Goal: Task Accomplishment & Management: Complete application form

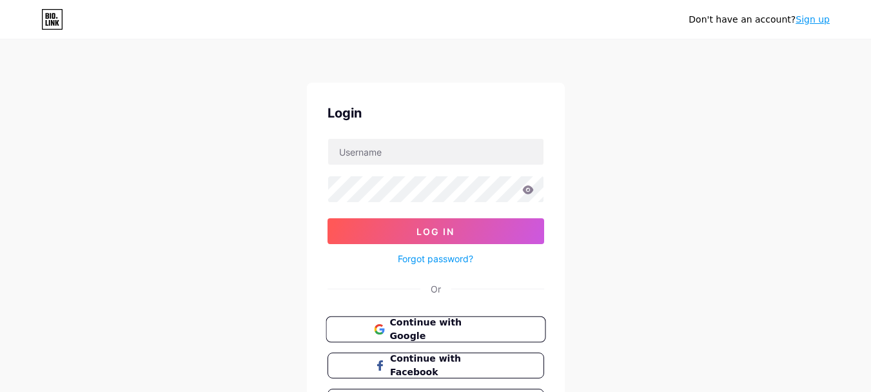
click at [486, 326] on span "Continue with Google" at bounding box center [444, 329] width 108 height 28
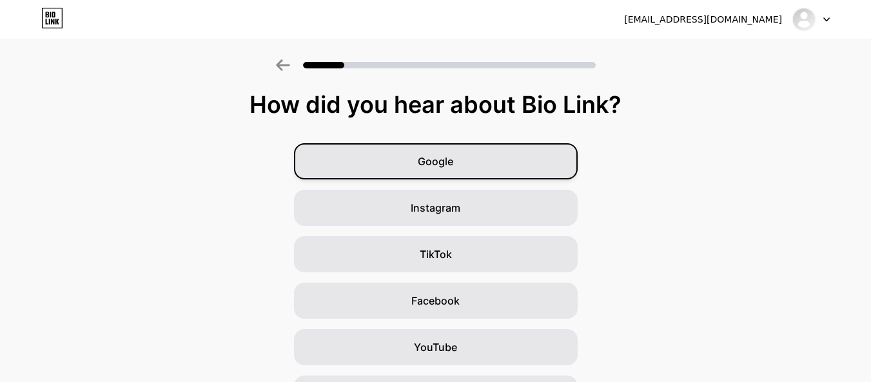
click at [476, 157] on div "Google" at bounding box center [436, 161] width 284 height 36
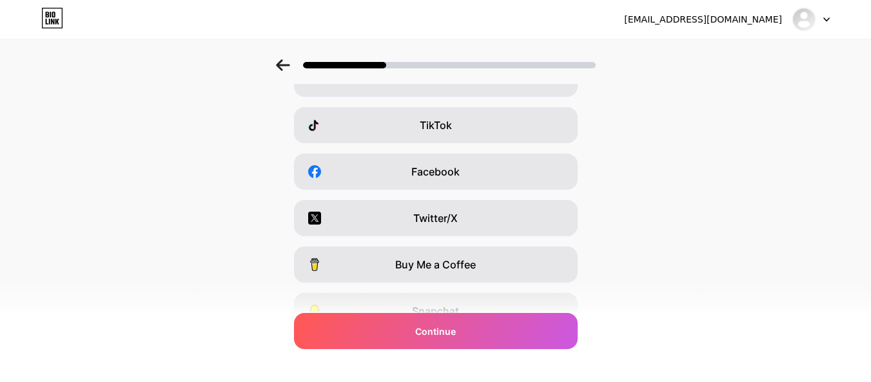
scroll to position [194, 0]
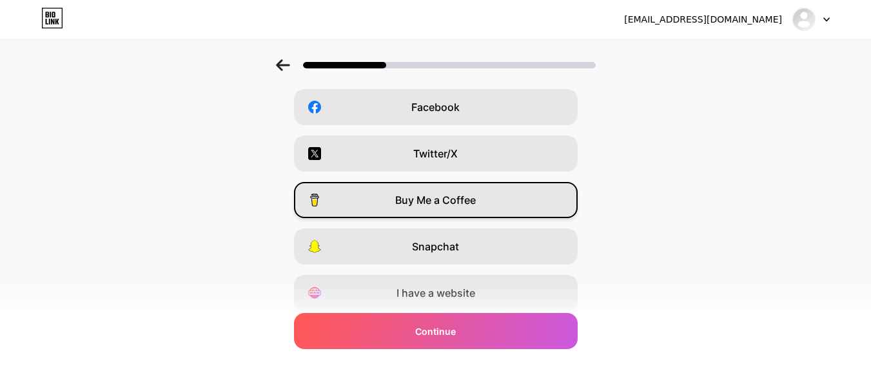
click at [433, 194] on span "Buy Me a Coffee" at bounding box center [435, 199] width 81 height 15
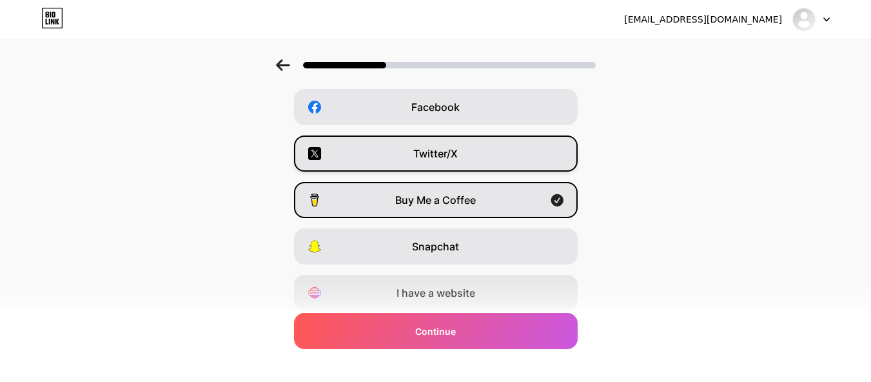
click at [465, 160] on div "Twitter/X" at bounding box center [436, 153] width 284 height 36
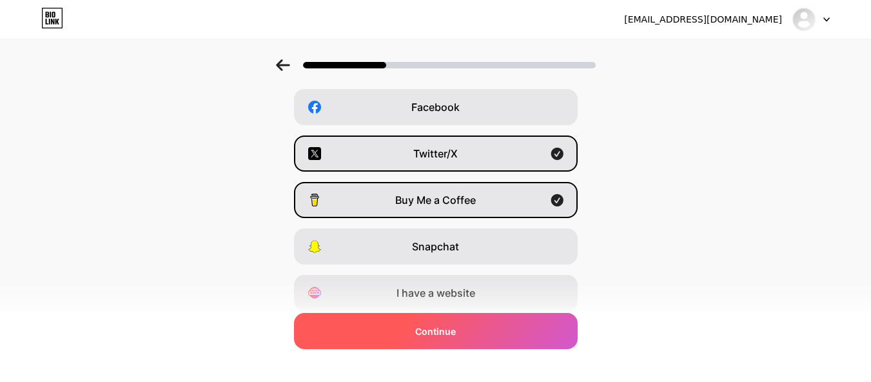
click at [477, 328] on div "Continue" at bounding box center [436, 331] width 284 height 36
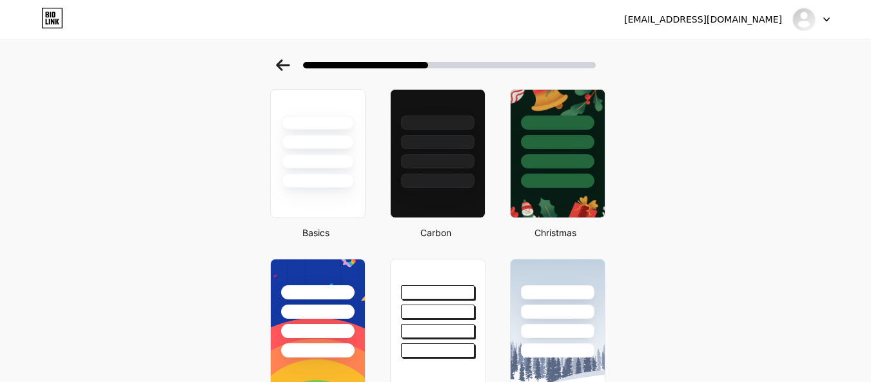
scroll to position [0, 0]
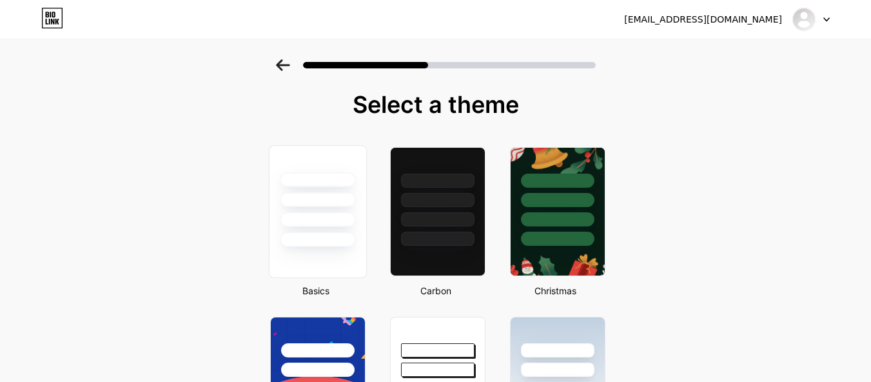
click at [346, 229] on div at bounding box center [317, 196] width 97 height 101
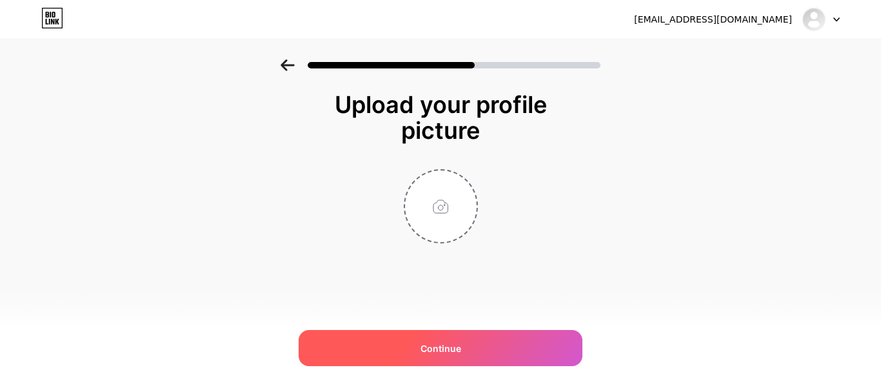
click at [462, 340] on div "Continue" at bounding box center [441, 348] width 284 height 36
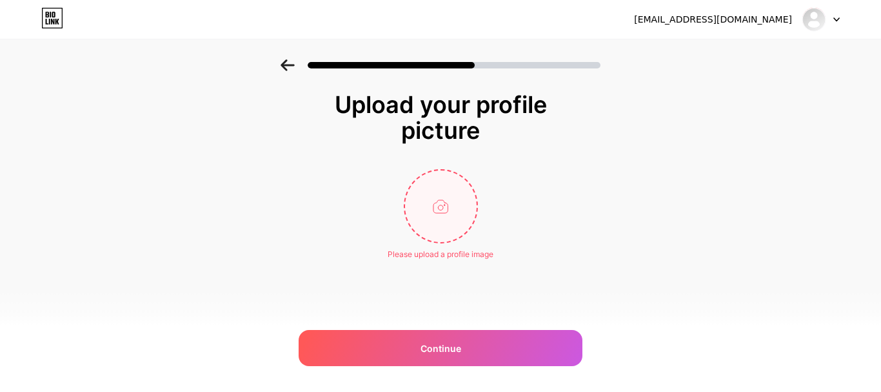
click at [450, 221] on input "file" at bounding box center [441, 206] width 72 height 72
type input "C:\fakepath\kênh 1.png"
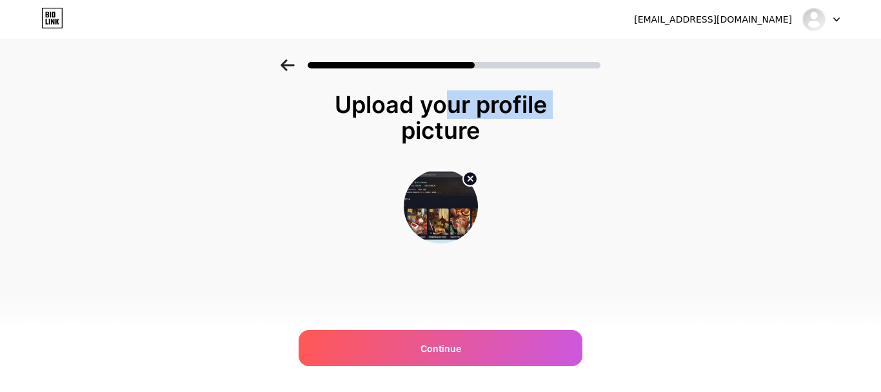
drag, startPoint x: 368, startPoint y: 104, endPoint x: 501, endPoint y: 107, distance: 132.9
click at [499, 108] on div "Upload your profile picture" at bounding box center [440, 118] width 245 height 52
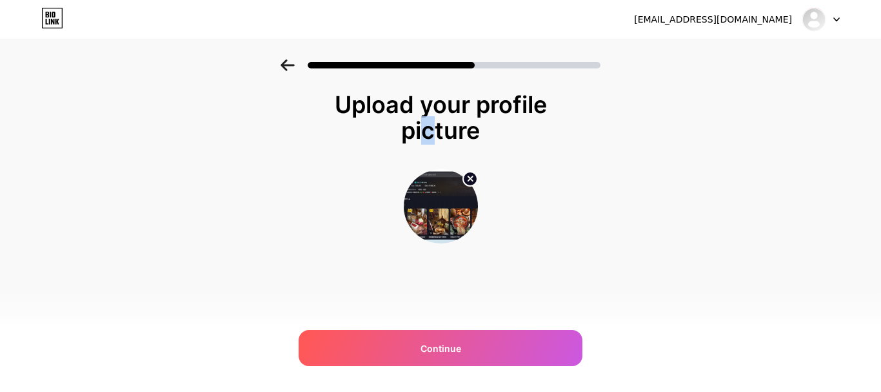
drag, startPoint x: 515, startPoint y: 108, endPoint x: 539, endPoint y: 108, distance: 23.9
click at [534, 108] on div "Upload your profile picture" at bounding box center [440, 118] width 245 height 52
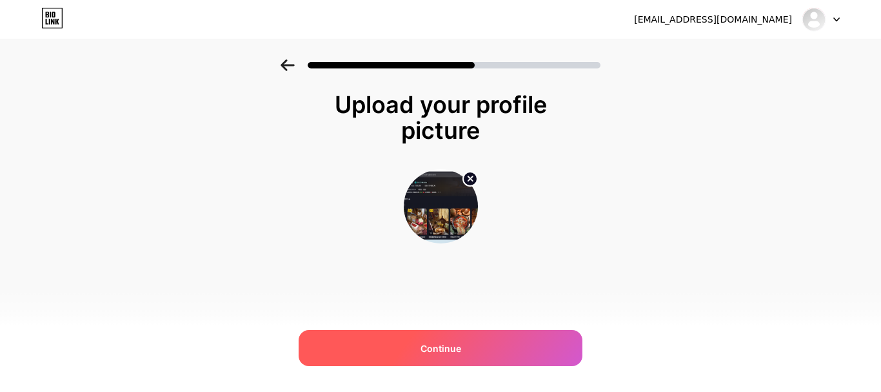
click at [444, 350] on span "Continue" at bounding box center [441, 348] width 41 height 14
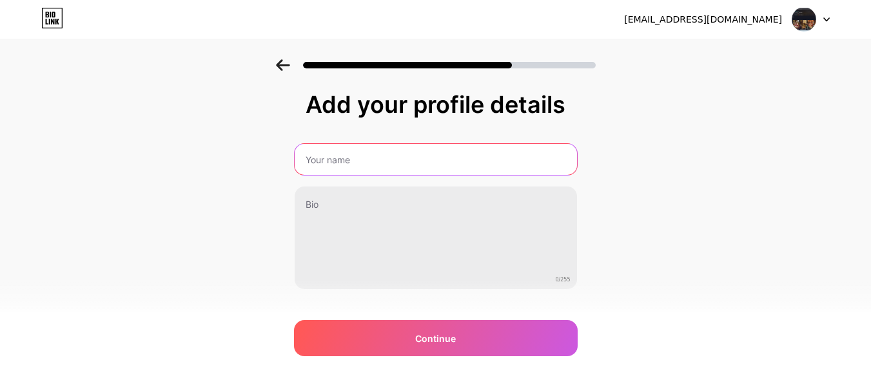
click at [480, 168] on input "text" at bounding box center [436, 159] width 283 height 31
type input "123"
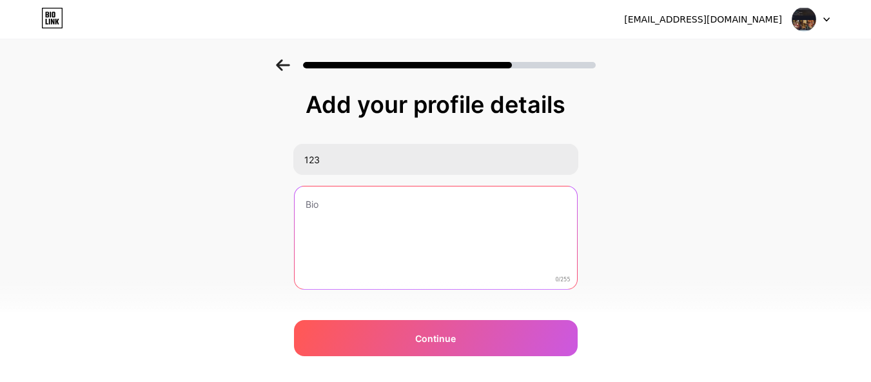
click at [381, 239] on textarea at bounding box center [436, 238] width 283 height 104
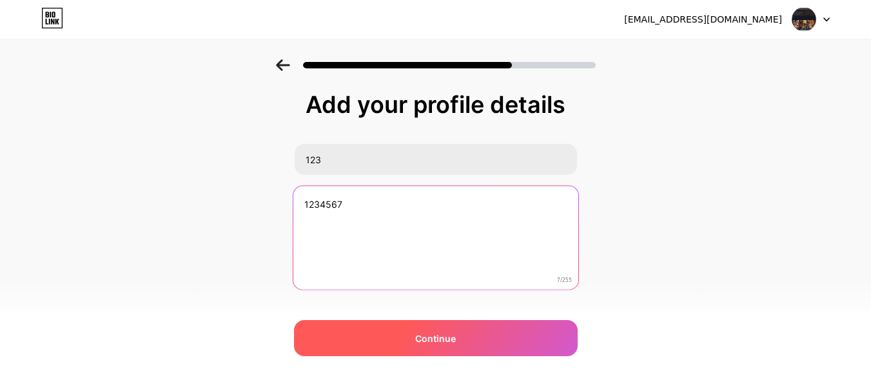
type textarea "1234567"
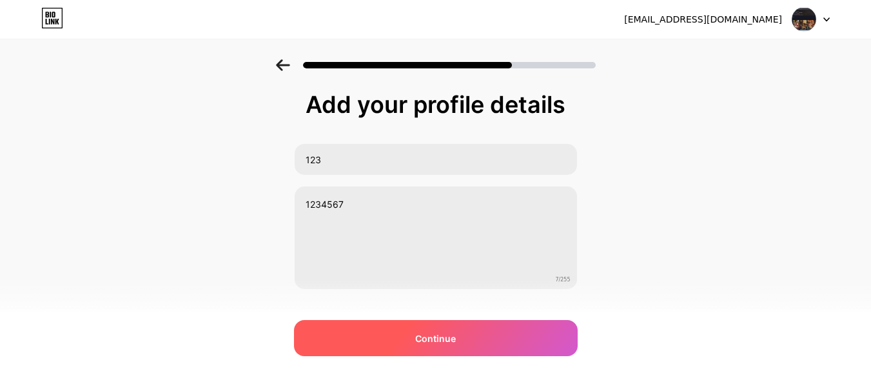
click at [517, 337] on div "Continue" at bounding box center [436, 338] width 284 height 36
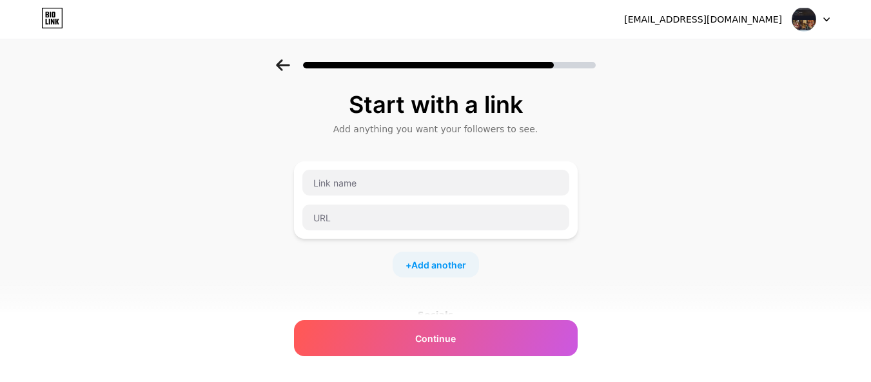
click at [829, 23] on div at bounding box center [811, 19] width 37 height 23
click at [676, 164] on div "Start with a link Add anything you want your followers to see. + Add another So…" at bounding box center [435, 285] width 871 height 453
click at [420, 186] on input "text" at bounding box center [436, 183] width 267 height 26
click at [376, 210] on input "text" at bounding box center [436, 217] width 267 height 26
click at [387, 190] on input "text" at bounding box center [436, 183] width 267 height 26
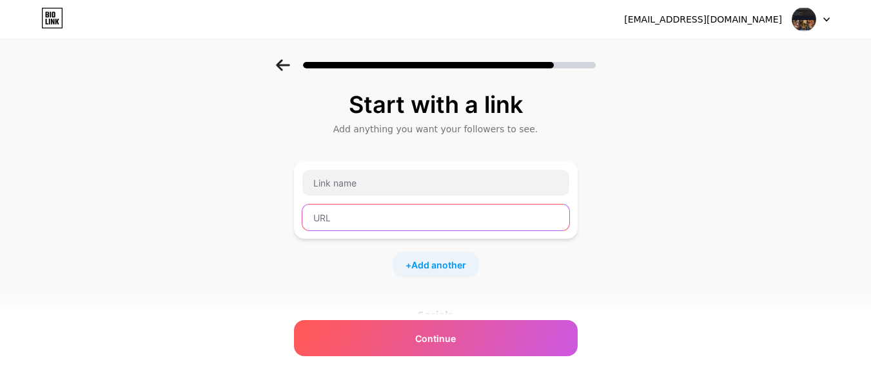
click at [381, 211] on input "text" at bounding box center [436, 217] width 267 height 26
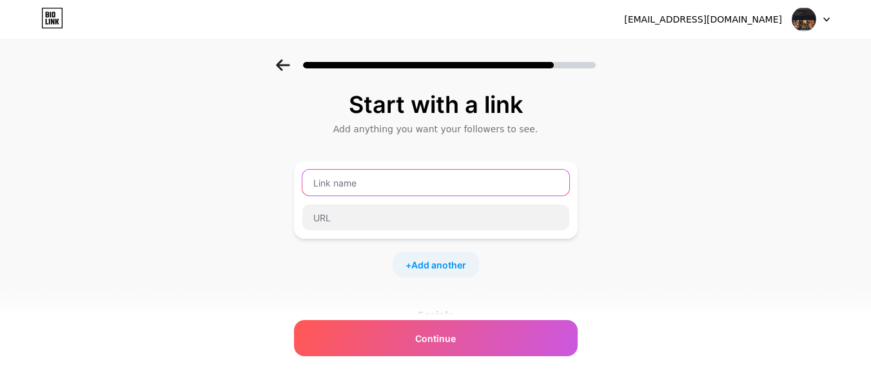
click at [519, 186] on input "text" at bounding box center [436, 183] width 267 height 26
type input "test111"
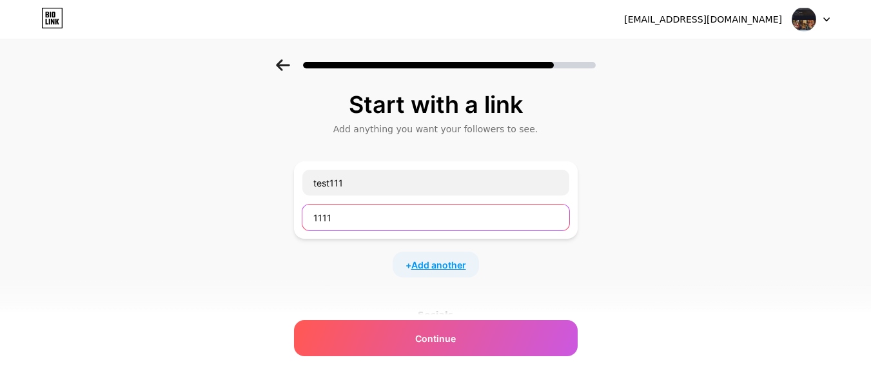
type input "1111"
click at [433, 261] on span "Add another" at bounding box center [439, 265] width 55 height 14
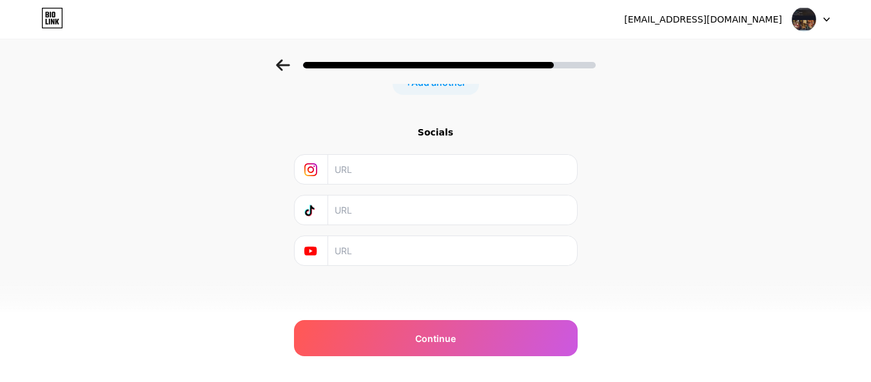
scroll to position [15, 0]
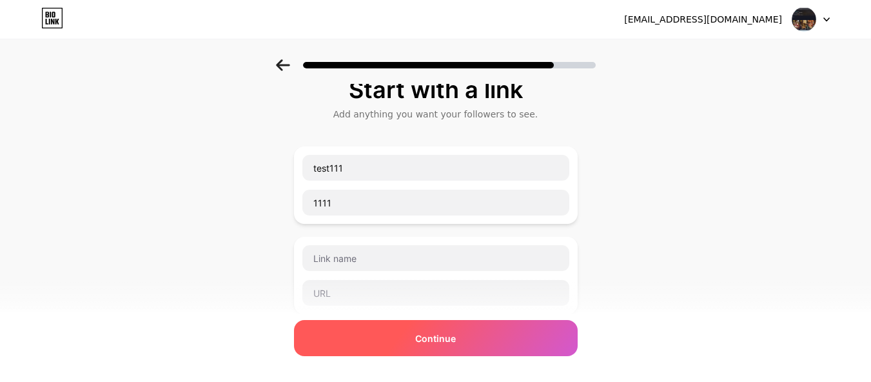
click at [447, 330] on div "Continue" at bounding box center [436, 338] width 284 height 36
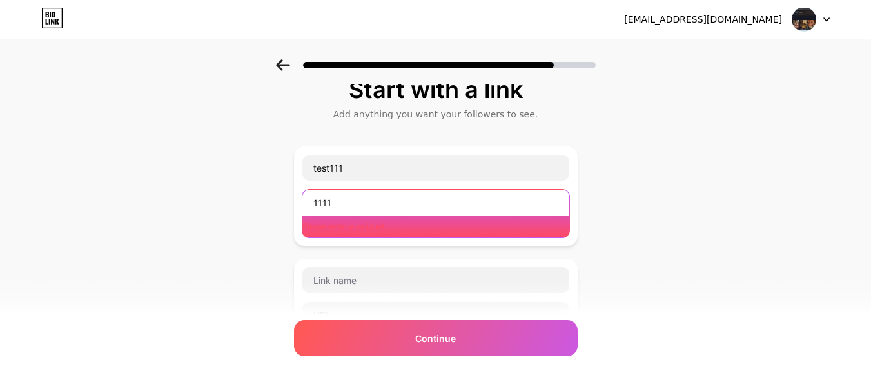
click at [408, 209] on input "1111" at bounding box center [436, 203] width 267 height 26
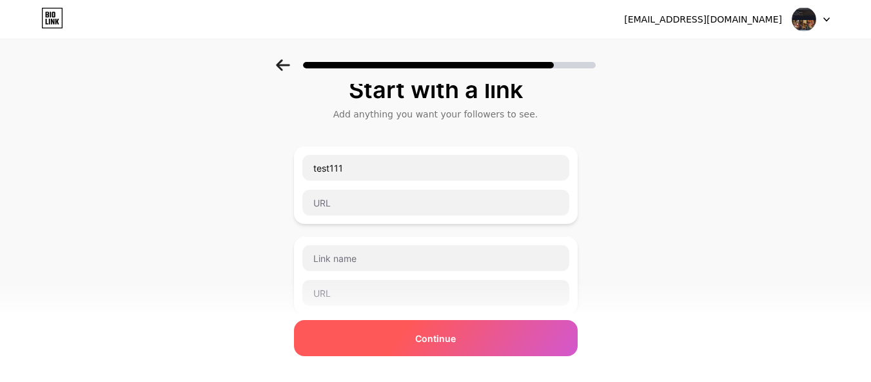
click at [465, 352] on div "Continue" at bounding box center [436, 338] width 284 height 36
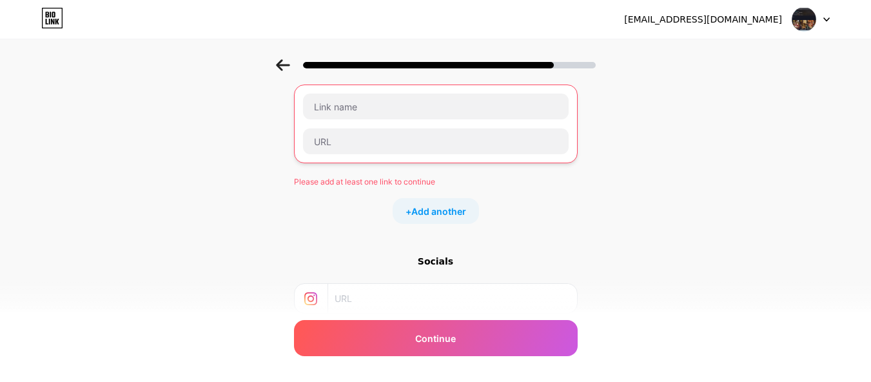
scroll to position [297, 0]
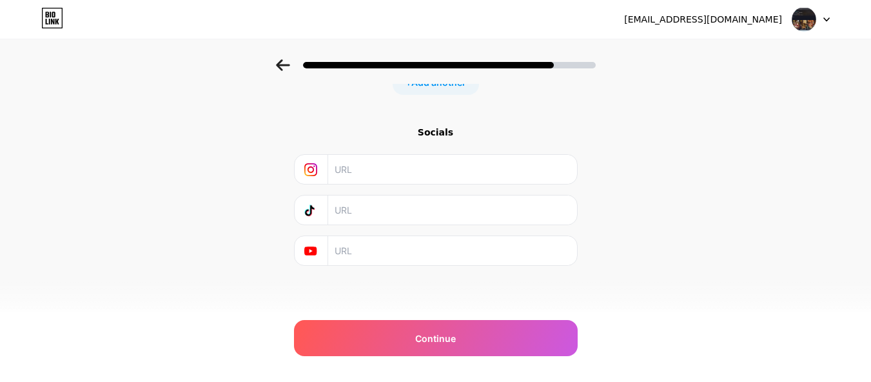
click at [313, 170] on icon at bounding box center [311, 169] width 6 height 6
click at [370, 167] on input "text" at bounding box center [452, 169] width 234 height 29
click at [750, 175] on div "Start with a link Add anything you want your followers to see. test111 Please a…" at bounding box center [435, 46] width 871 height 568
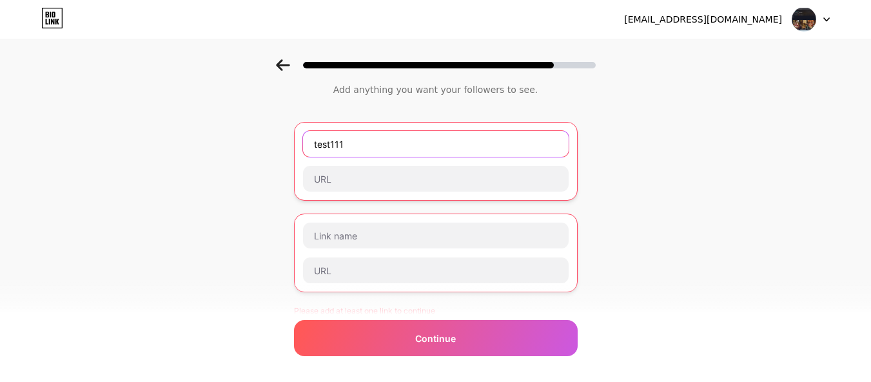
click at [375, 143] on input "test111" at bounding box center [436, 144] width 266 height 26
paste input "[URL][DOMAIN_NAME]"
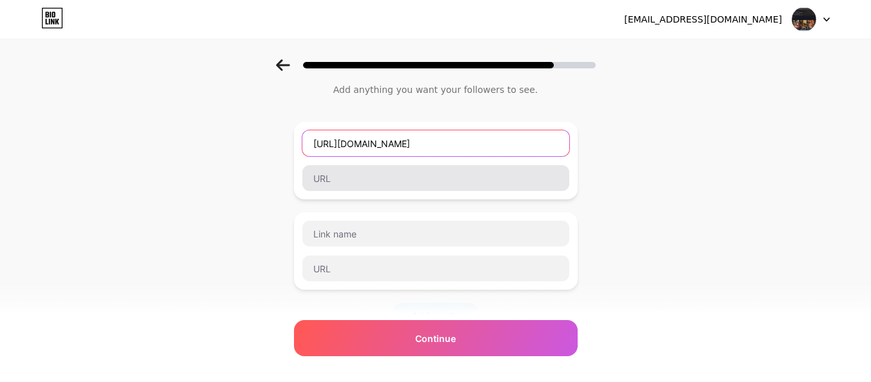
type input "[URL][DOMAIN_NAME]"
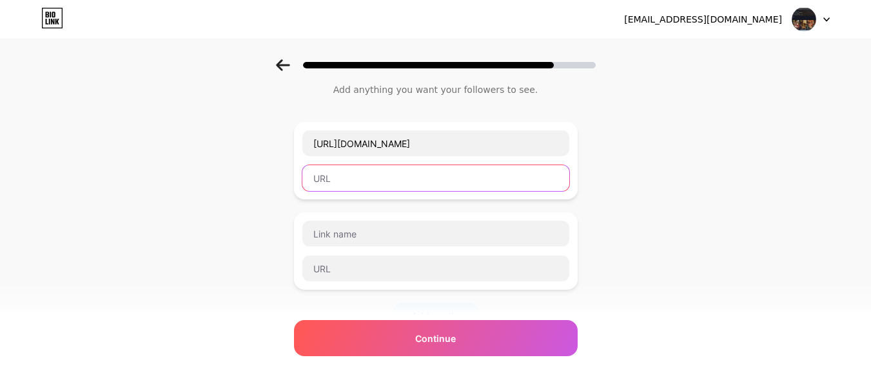
click at [375, 174] on input "text" at bounding box center [436, 178] width 267 height 26
paste input "[URL][DOMAIN_NAME]"
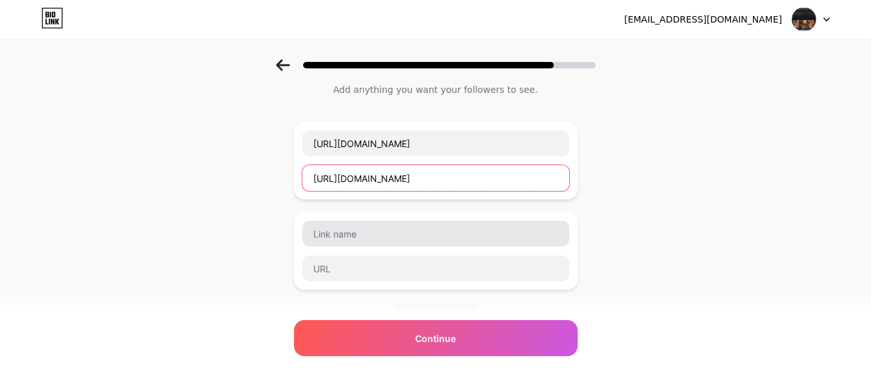
type input "[URL][DOMAIN_NAME]"
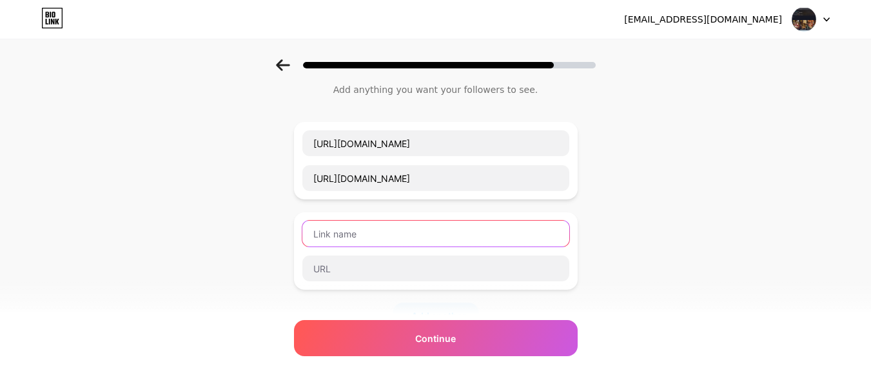
click at [414, 244] on input "text" at bounding box center [436, 234] width 267 height 26
paste input "[URL][DOMAIN_NAME]"
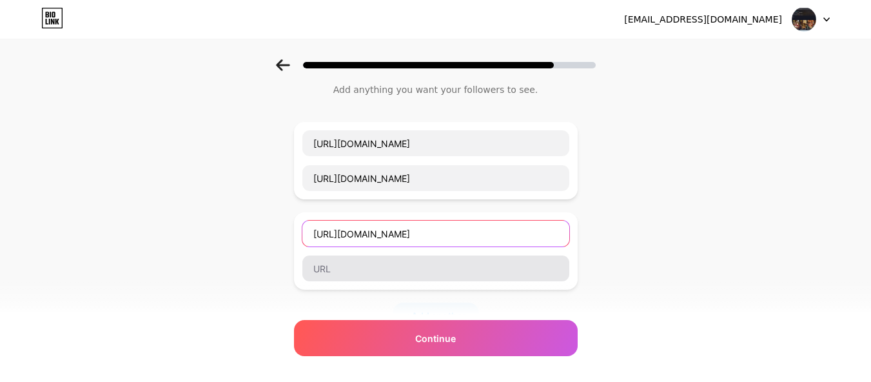
type input "[URL][DOMAIN_NAME]"
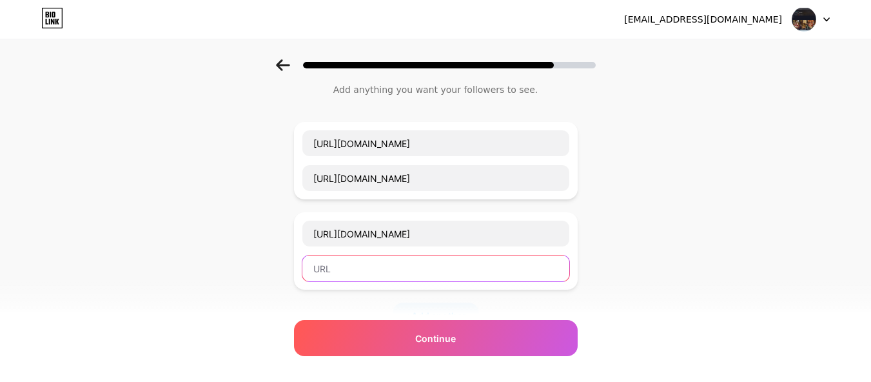
click at [410, 265] on input "text" at bounding box center [436, 268] width 267 height 26
paste input "[URL][DOMAIN_NAME]"
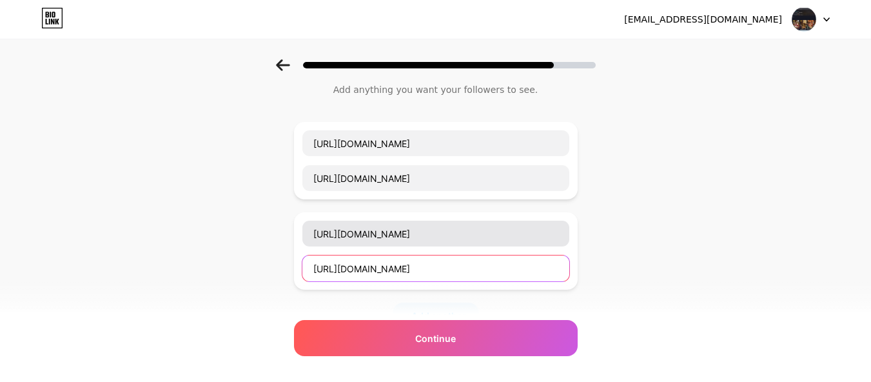
scroll to position [233, 0]
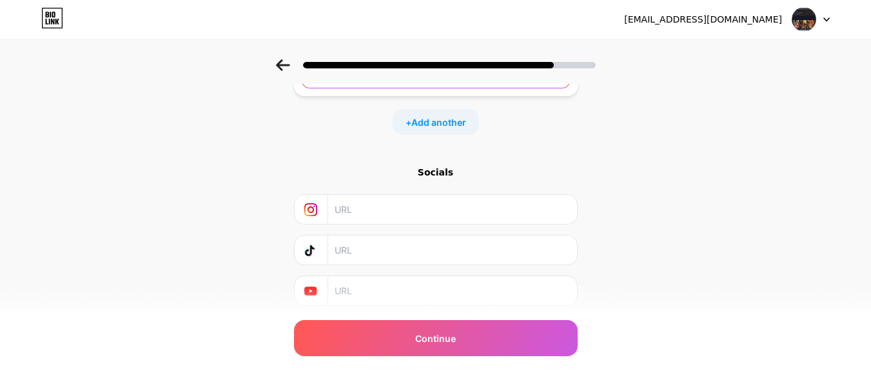
type input "[URL][DOMAIN_NAME]"
click at [406, 217] on input "text" at bounding box center [452, 209] width 234 height 29
paste input "[URL][DOMAIN_NAME]"
type input "[URL][DOMAIN_NAME]"
click at [397, 257] on input "text" at bounding box center [452, 249] width 234 height 29
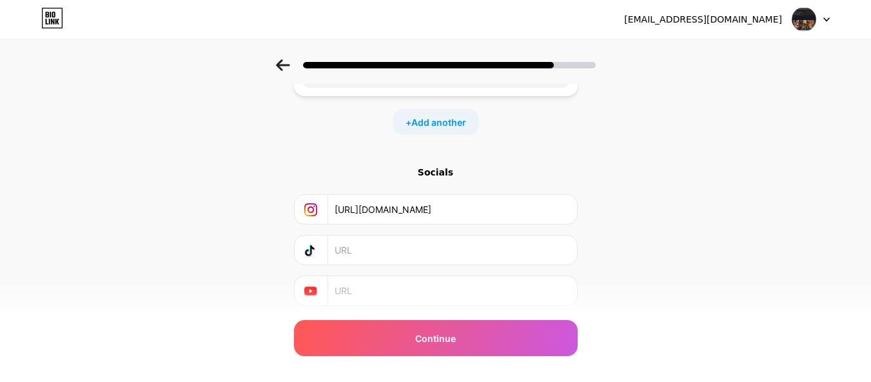
paste input "[URL][DOMAIN_NAME]"
type input "[URL][DOMAIN_NAME]"
click at [384, 301] on input "text" at bounding box center [452, 290] width 234 height 29
paste input "[URL][DOMAIN_NAME]"
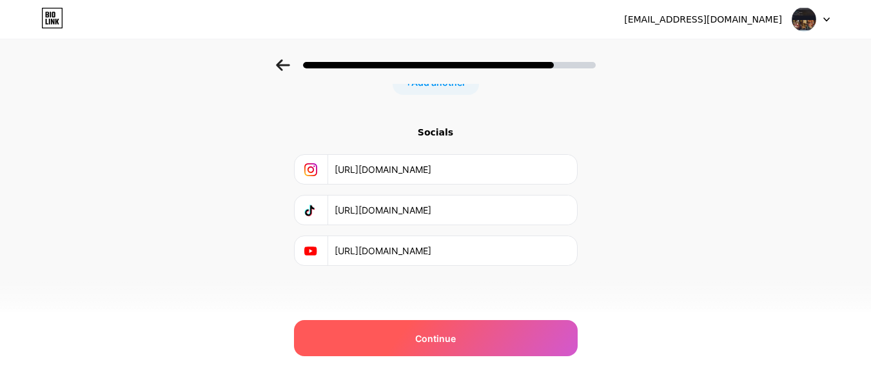
type input "[URL][DOMAIN_NAME]"
click at [470, 330] on div "Continue" at bounding box center [436, 338] width 284 height 36
click at [417, 344] on div "Continue" at bounding box center [436, 338] width 284 height 36
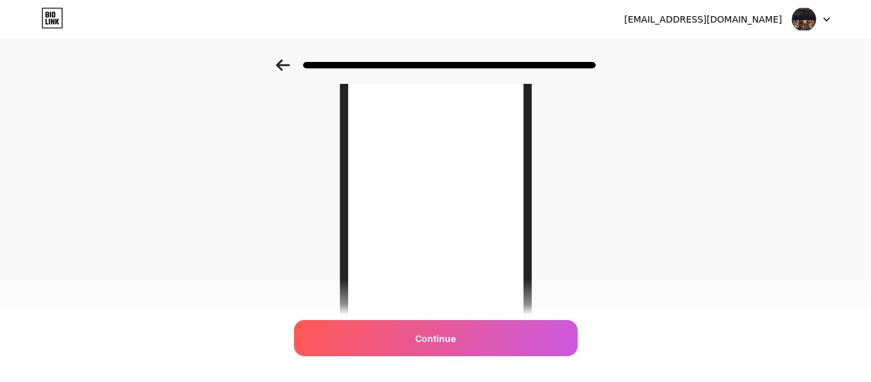
scroll to position [73, 0]
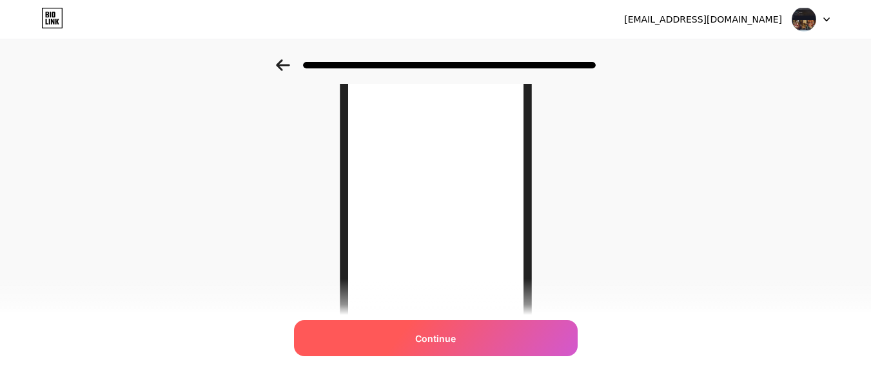
click at [421, 346] on div "Continue" at bounding box center [436, 338] width 284 height 36
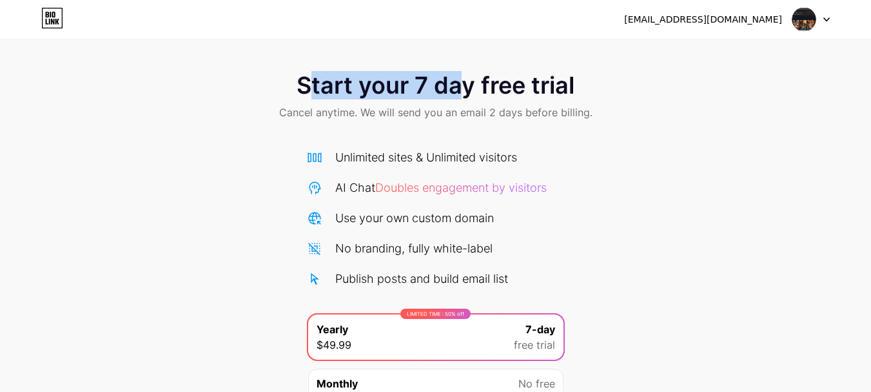
drag, startPoint x: 313, startPoint y: 90, endPoint x: 630, endPoint y: 73, distance: 317.8
click at [567, 70] on div "Start your 7 day free trial Cancel anytime. We will send you an email 2 days be…" at bounding box center [435, 97] width 871 height 76
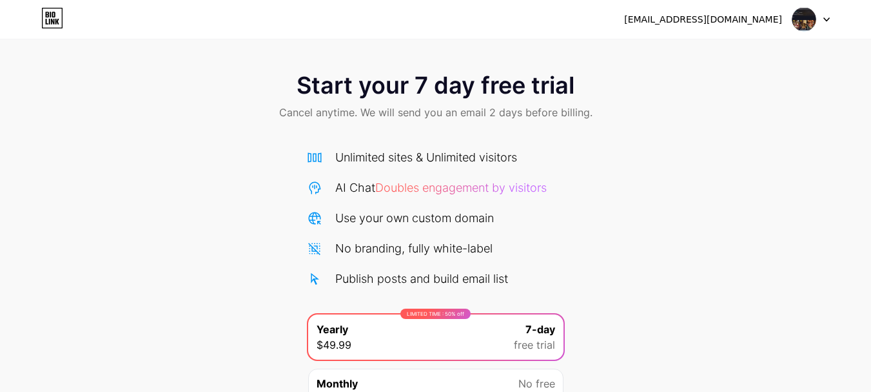
click at [671, 73] on div "Start your 7 day free trial Cancel anytime. We will send you an email 2 days be…" at bounding box center [435, 97] width 871 height 76
click at [826, 17] on icon at bounding box center [827, 19] width 6 height 5
drag, startPoint x: 673, startPoint y: 175, endPoint x: 459, endPoint y: 6, distance: 272.4
click at [668, 170] on div "Start your 7 day free trial Cancel anytime. We will send you an email 2 days be…" at bounding box center [435, 263] width 871 height 408
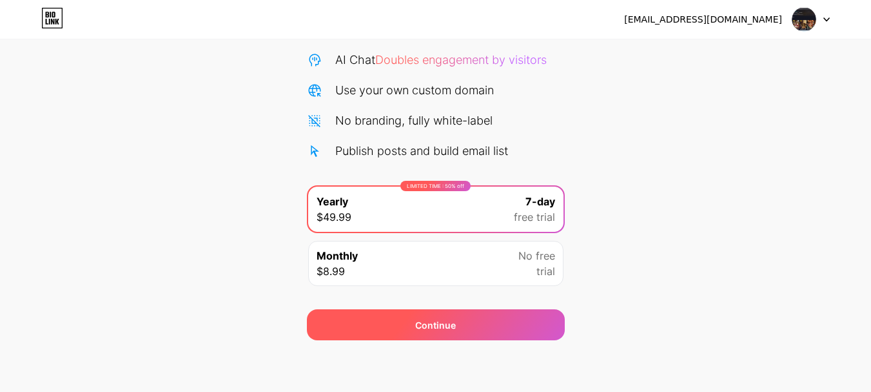
click at [472, 323] on div "Continue" at bounding box center [436, 324] width 258 height 31
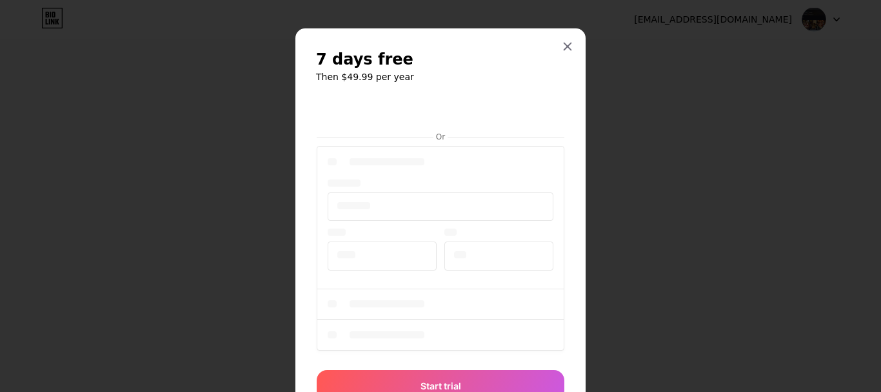
click at [714, 129] on div at bounding box center [440, 196] width 881 height 392
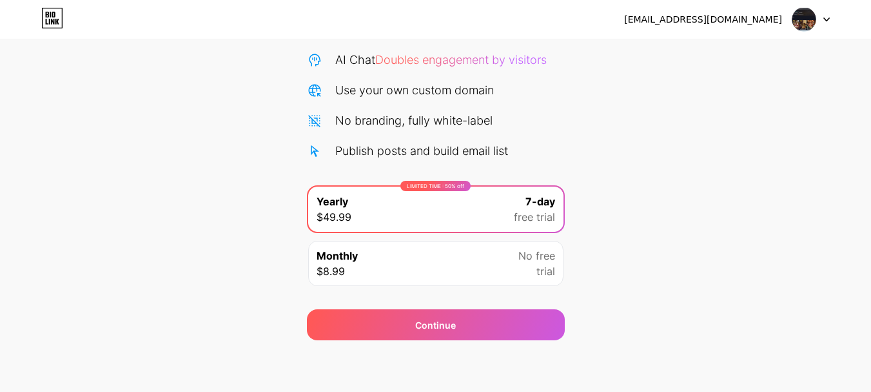
scroll to position [0, 0]
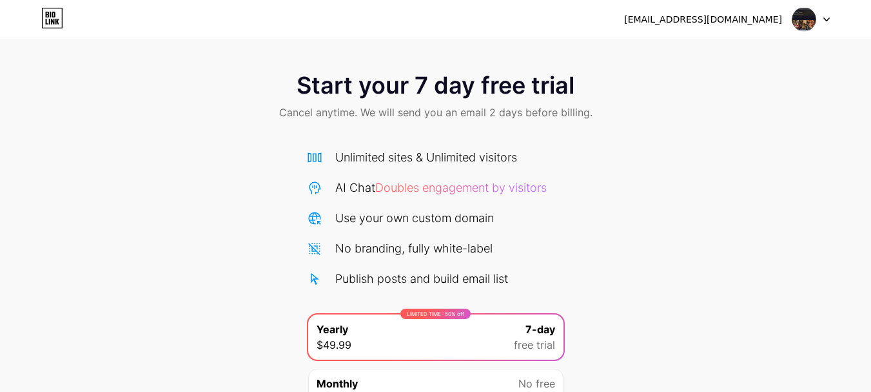
click at [53, 15] on icon at bounding box center [53, 15] width 3 height 6
